Goal: Transaction & Acquisition: Purchase product/service

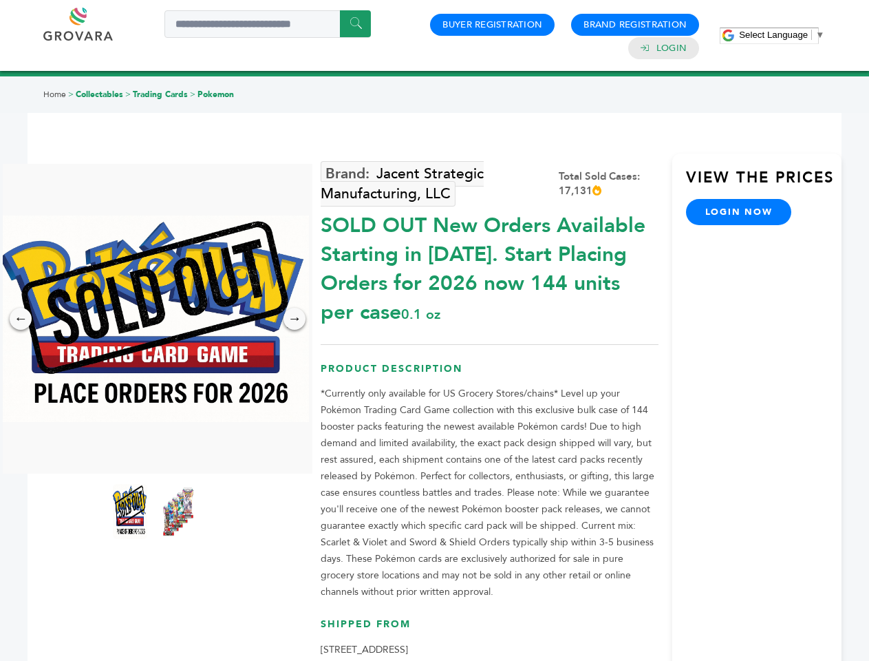
click at [782, 34] on span "Select Language" at bounding box center [773, 35] width 69 height 10
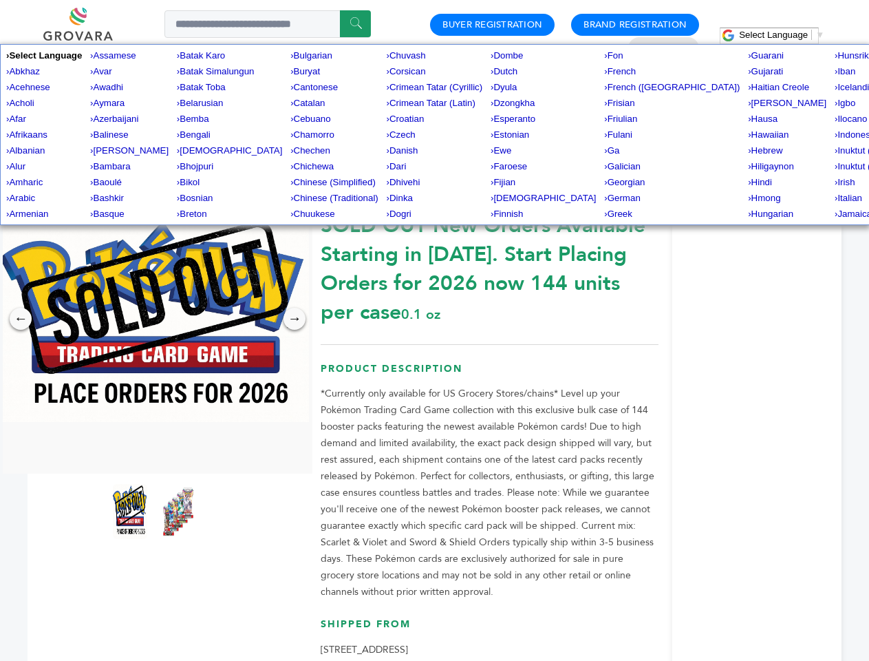
click at [154, 319] on img at bounding box center [154, 318] width 310 height 206
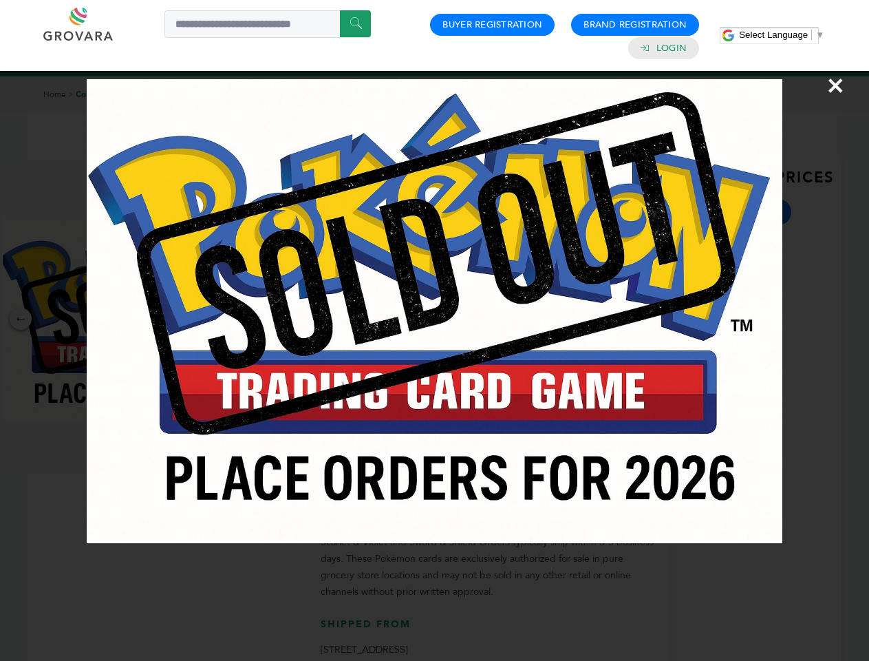
click at [21, 319] on div "×" at bounding box center [434, 330] width 869 height 661
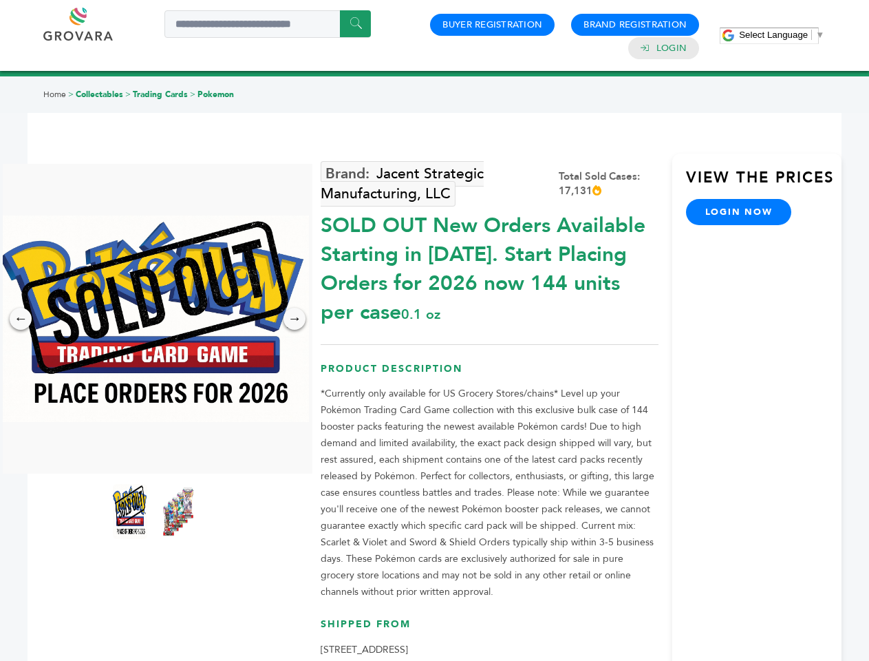
click at [295, 319] on div "→" at bounding box center [294, 319] width 22 height 22
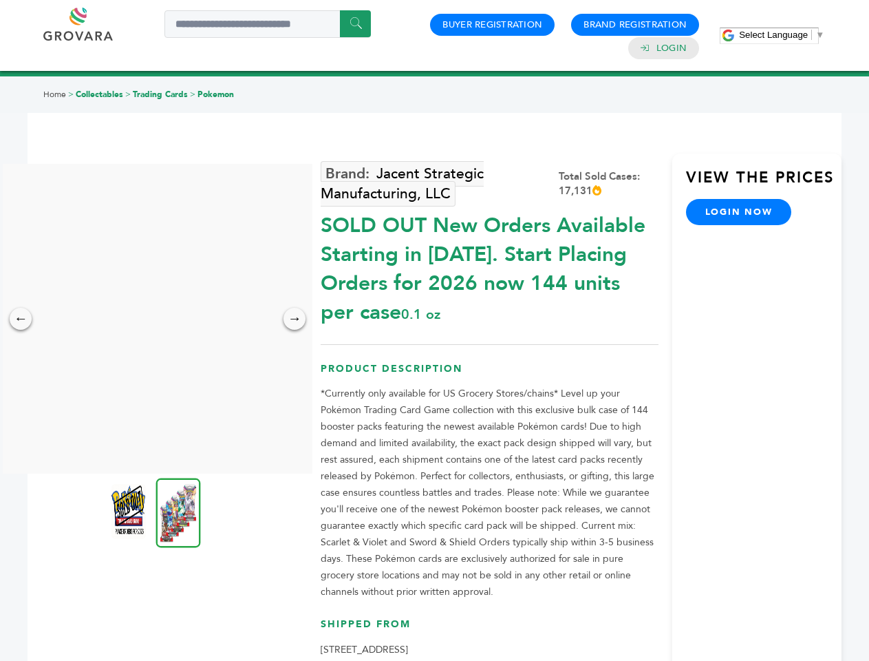
click at [130, 511] on img at bounding box center [128, 511] width 34 height 55
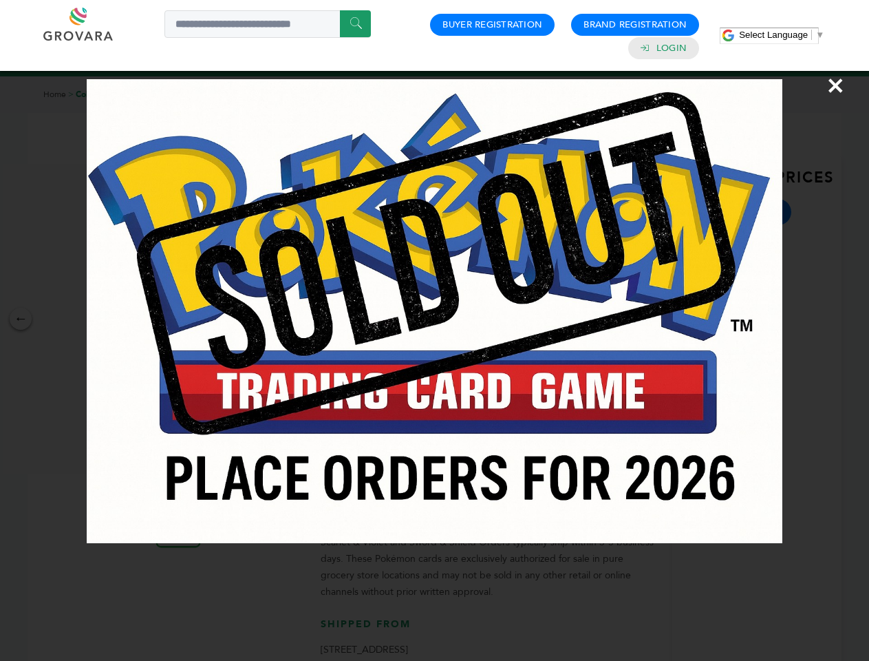
click at [178, 511] on div "×" at bounding box center [434, 330] width 869 height 661
